Goal: Transaction & Acquisition: Purchase product/service

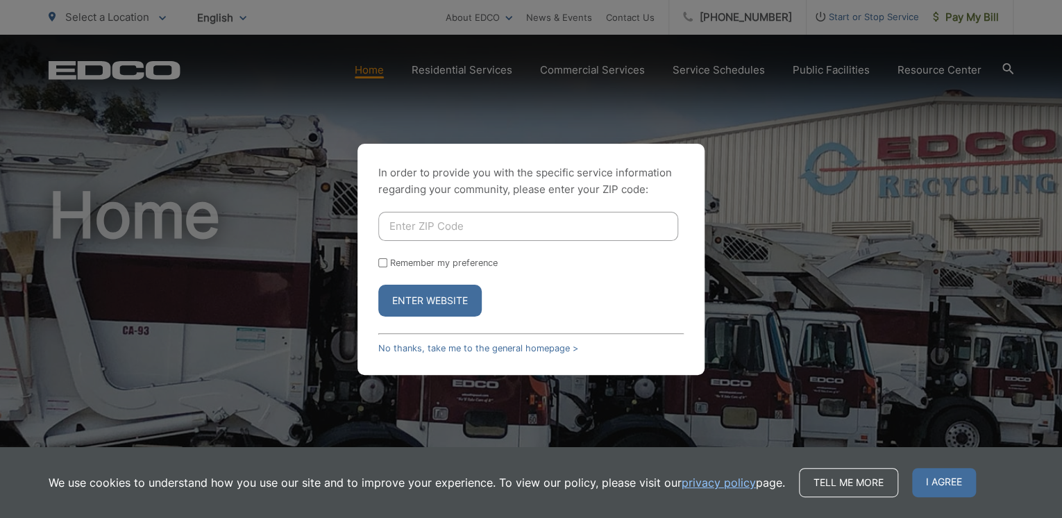
click at [503, 226] on input "Enter ZIP Code" at bounding box center [528, 226] width 300 height 29
type input "92084"
click at [381, 266] on input "Remember my preference" at bounding box center [382, 262] width 9 height 9
checkbox input "true"
click at [416, 311] on button "Enter Website" at bounding box center [429, 301] width 103 height 32
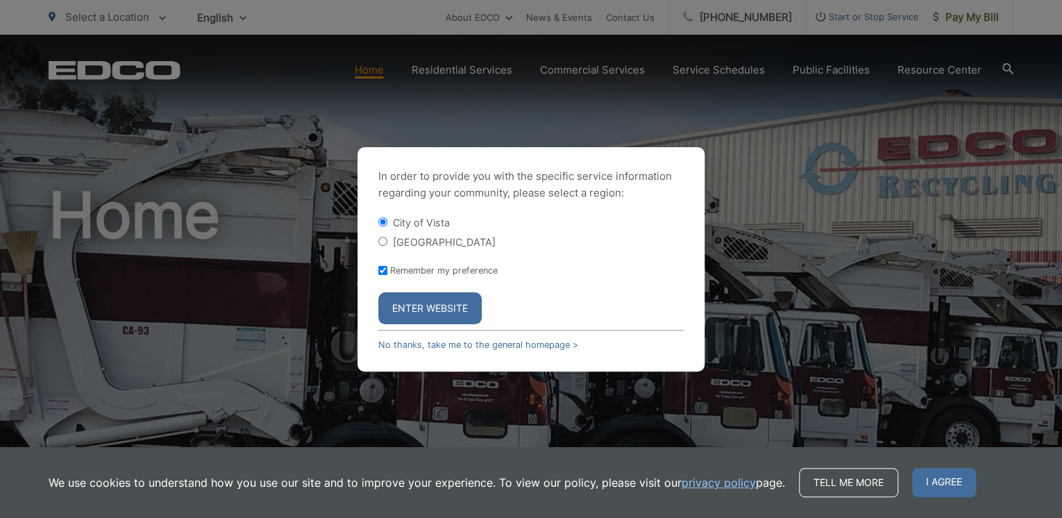
click at [432, 314] on button "Enter Website" at bounding box center [429, 308] width 103 height 32
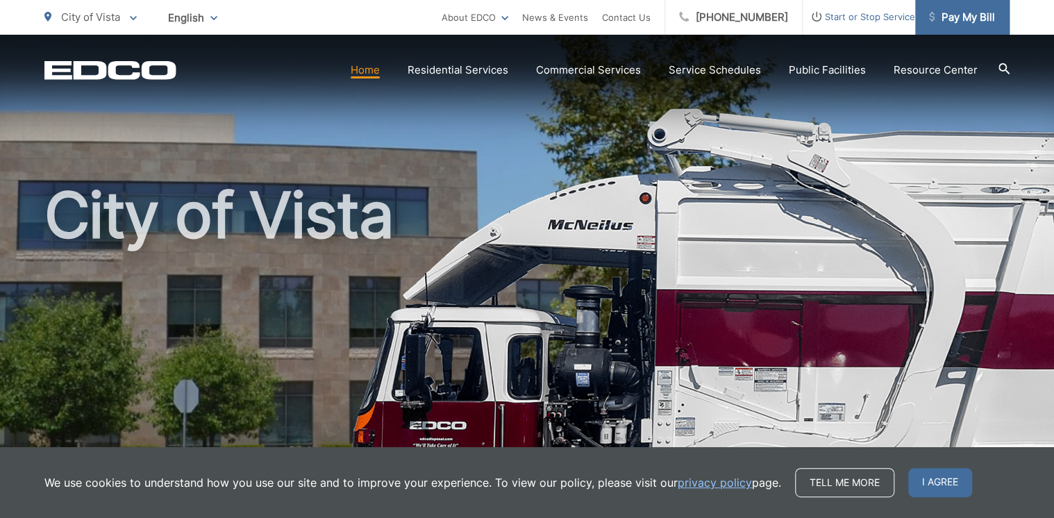
click at [952, 10] on span "Pay My Bill" at bounding box center [962, 17] width 66 height 17
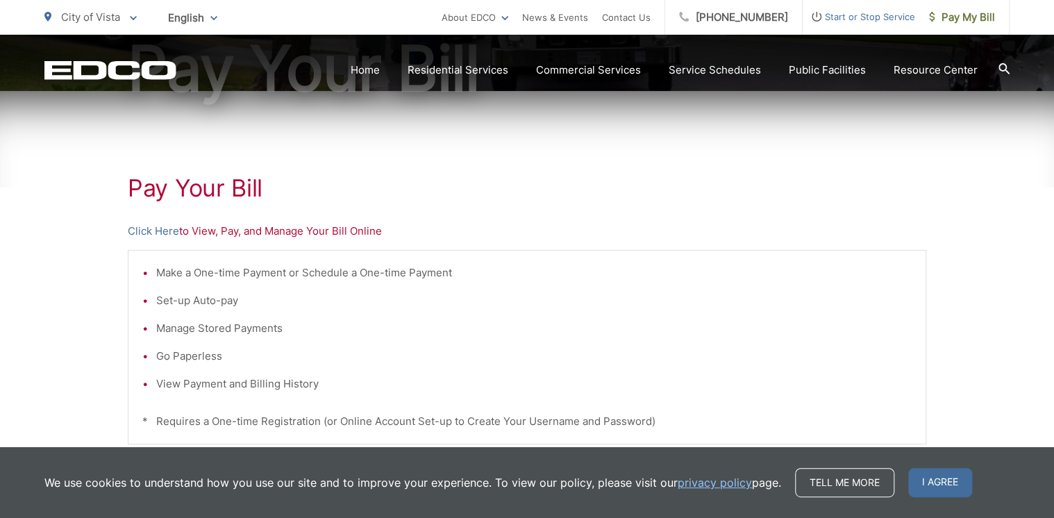
scroll to position [192, 0]
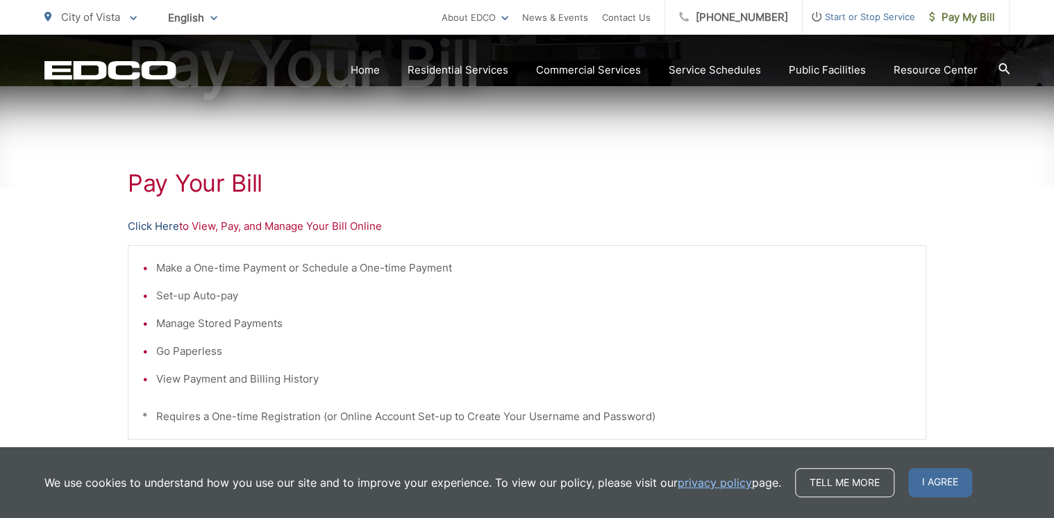
click at [140, 227] on link "Click Here" at bounding box center [153, 226] width 51 height 17
